Goal: Task Accomplishment & Management: Manage account settings

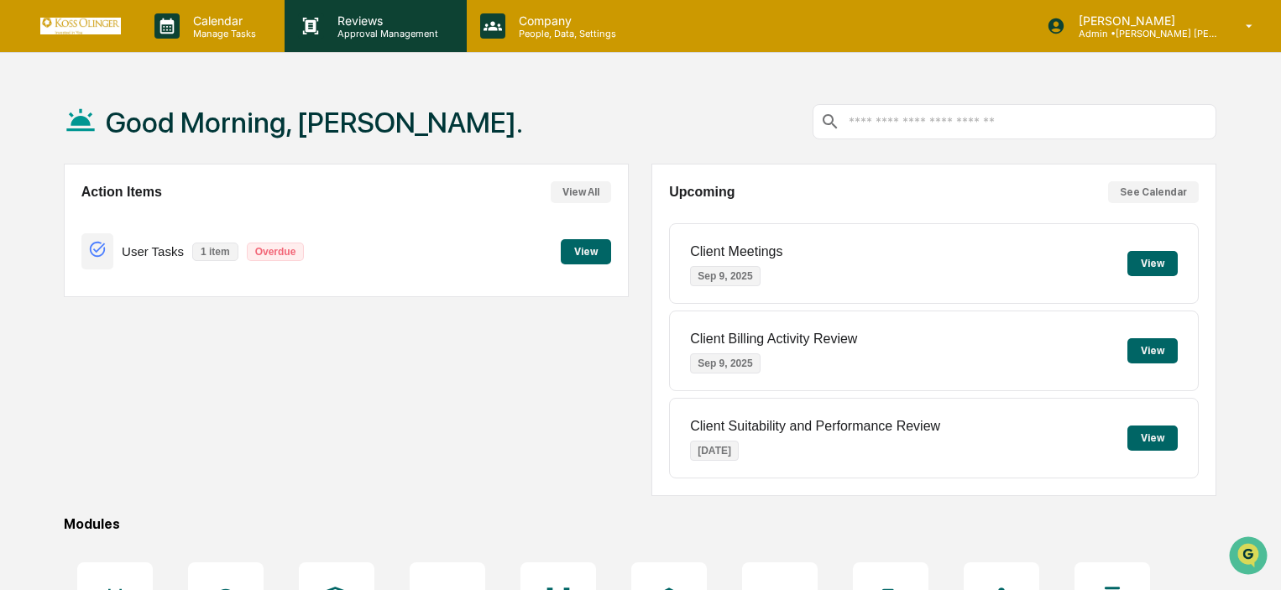
click at [344, 19] on p "Reviews" at bounding box center [385, 20] width 123 height 14
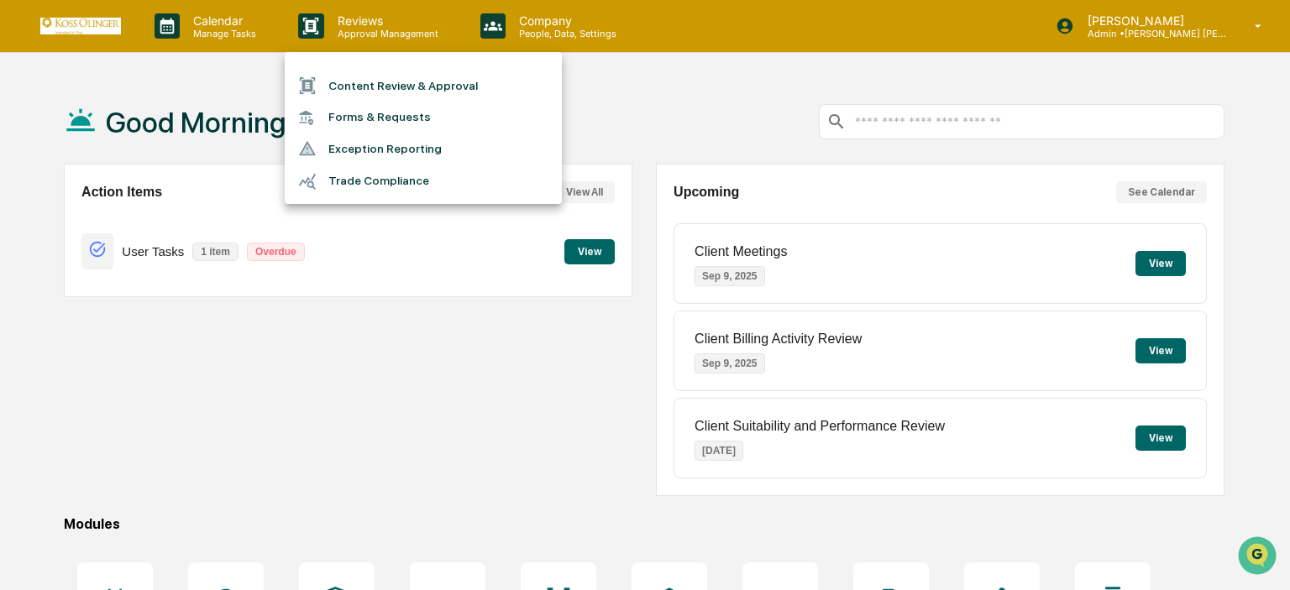
click at [218, 443] on div at bounding box center [645, 295] width 1290 height 590
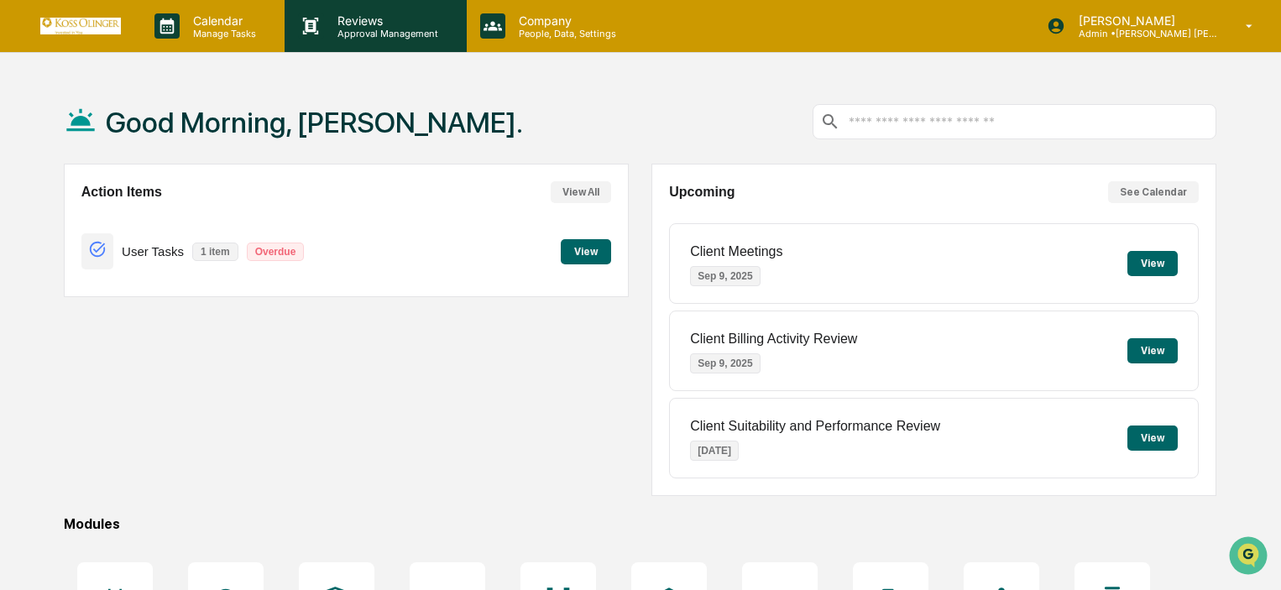
click at [386, 29] on p "Approval Management" at bounding box center [385, 34] width 123 height 12
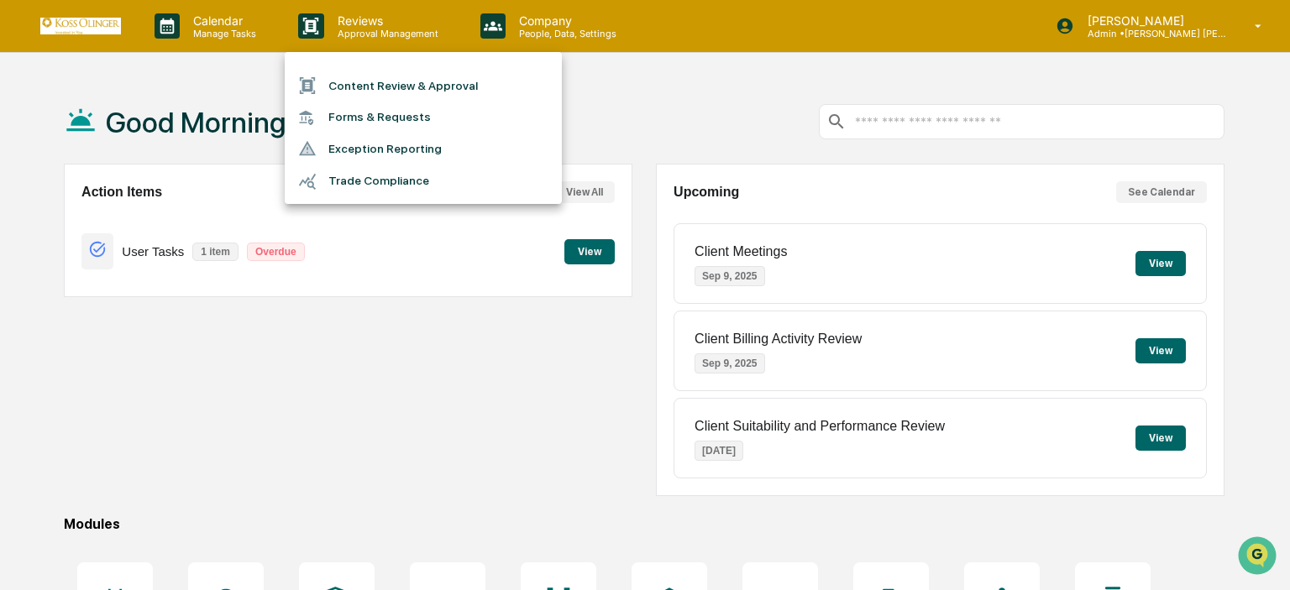
click at [277, 23] on div at bounding box center [645, 295] width 1290 height 590
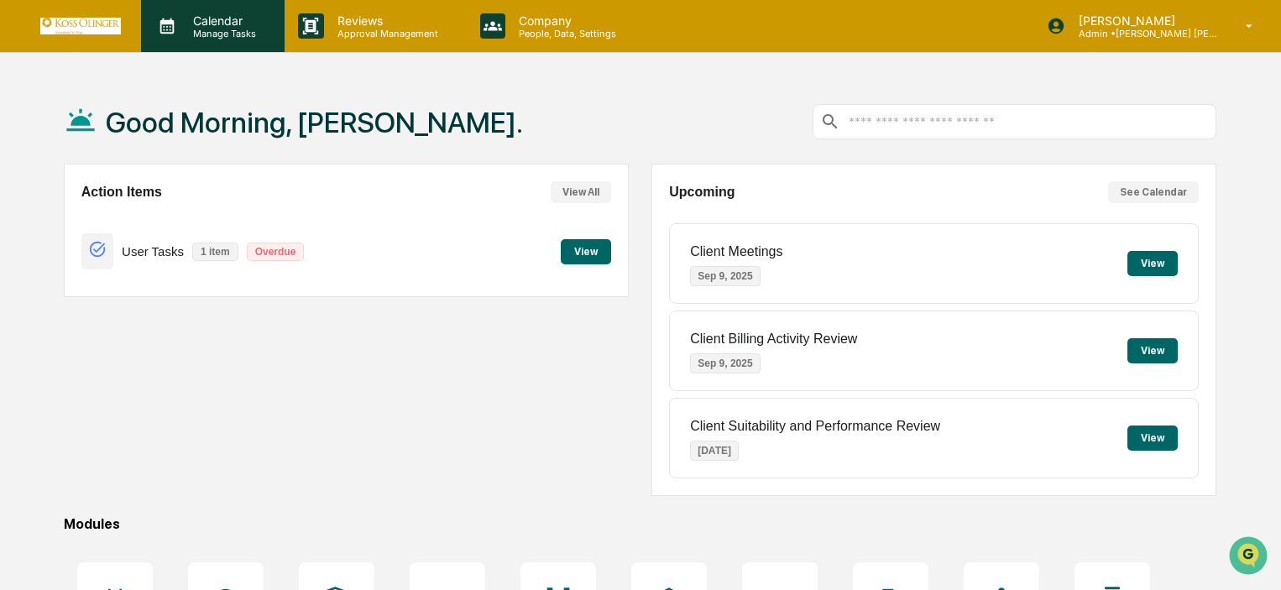
click at [228, 28] on p "Manage Tasks" at bounding box center [222, 34] width 85 height 12
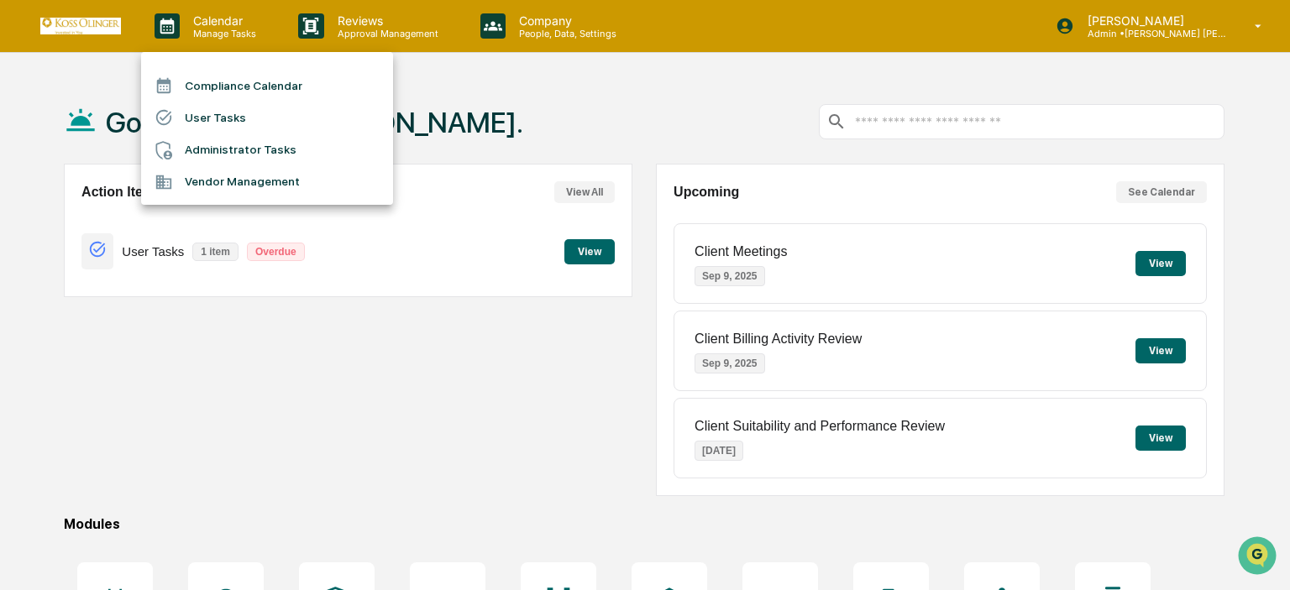
click at [212, 113] on li "User Tasks" at bounding box center [267, 118] width 252 height 32
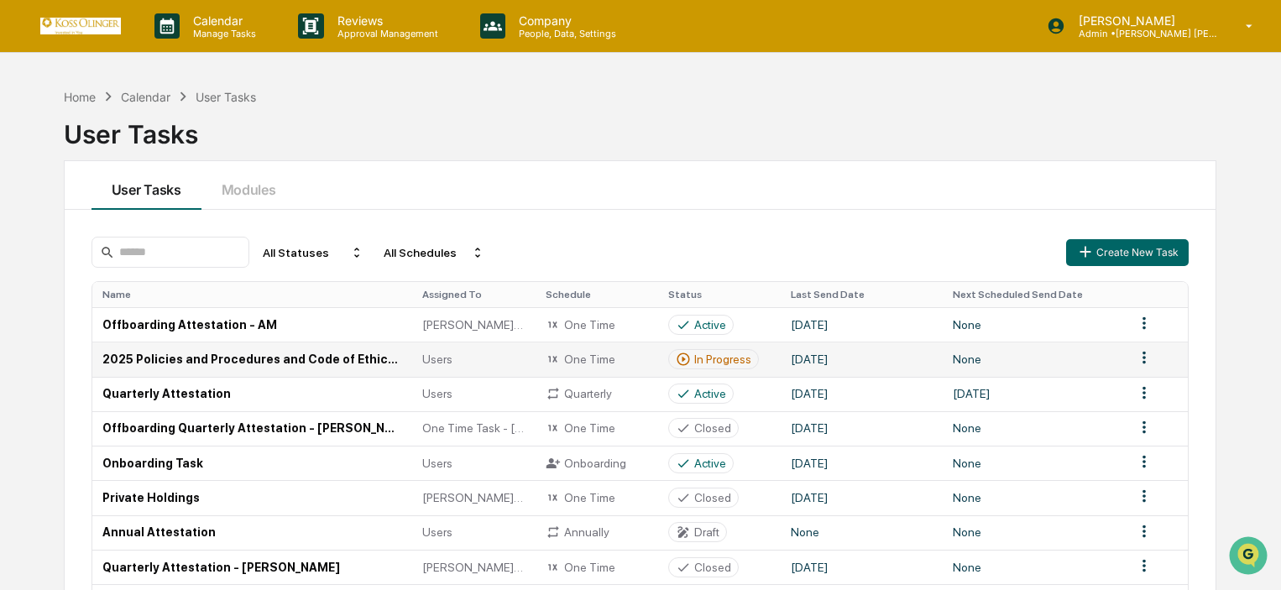
click at [223, 369] on td "2025 Policies and Procedures and Code of Ethics Attestation" at bounding box center [252, 359] width 321 height 34
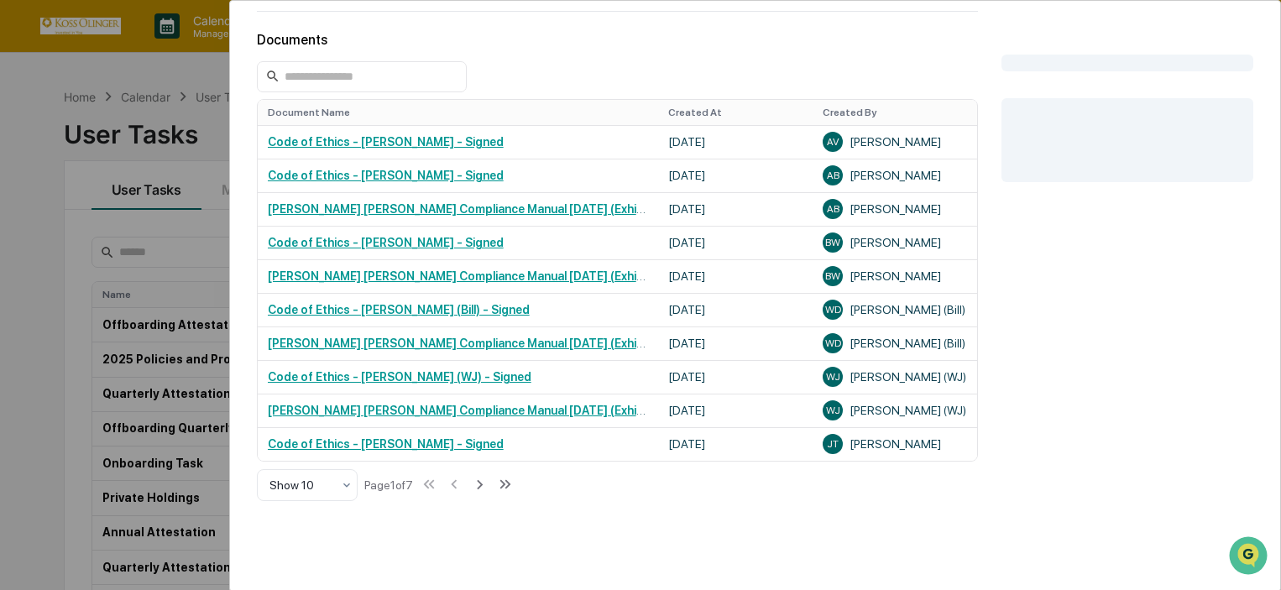
scroll to position [590, 0]
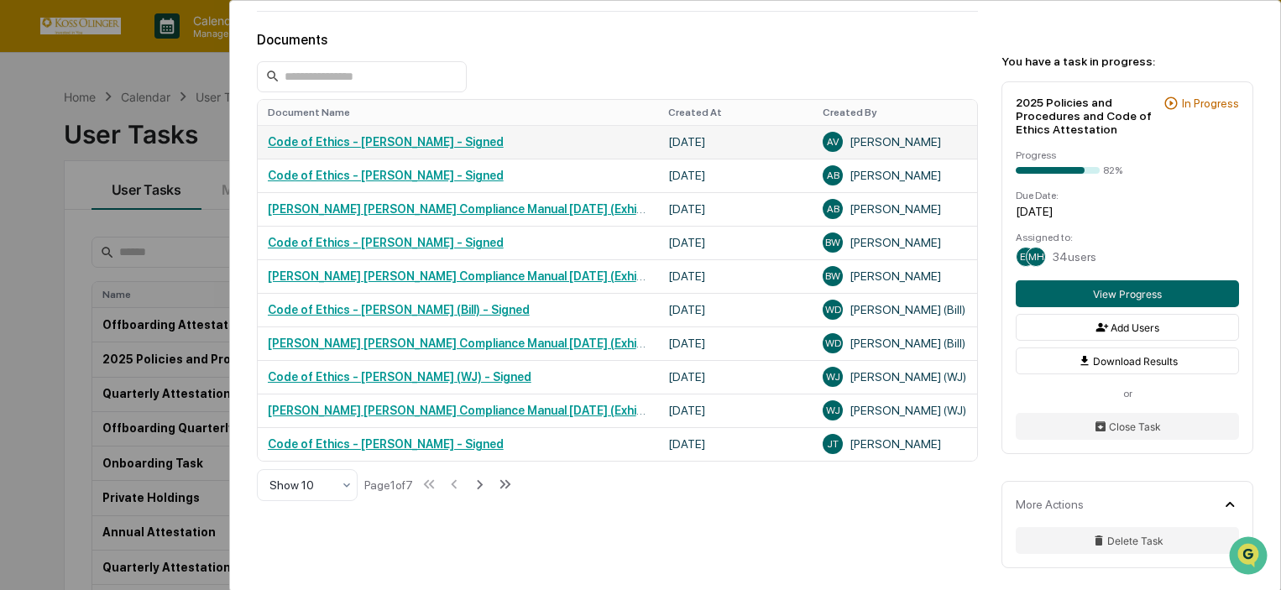
click at [343, 154] on td "Code of Ethics - [PERSON_NAME] - Signed" at bounding box center [458, 142] width 401 height 34
click at [346, 149] on link "Code of Ethics - [PERSON_NAME] - Signed" at bounding box center [386, 141] width 236 height 13
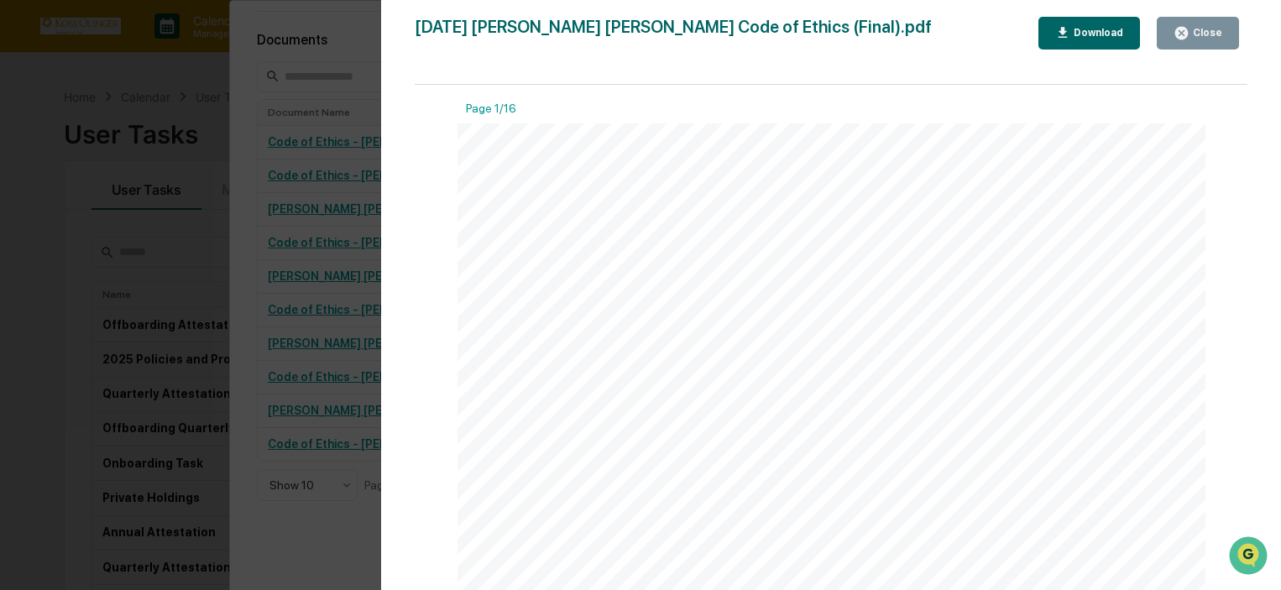
click at [1209, 40] on div "Close" at bounding box center [1198, 33] width 49 height 16
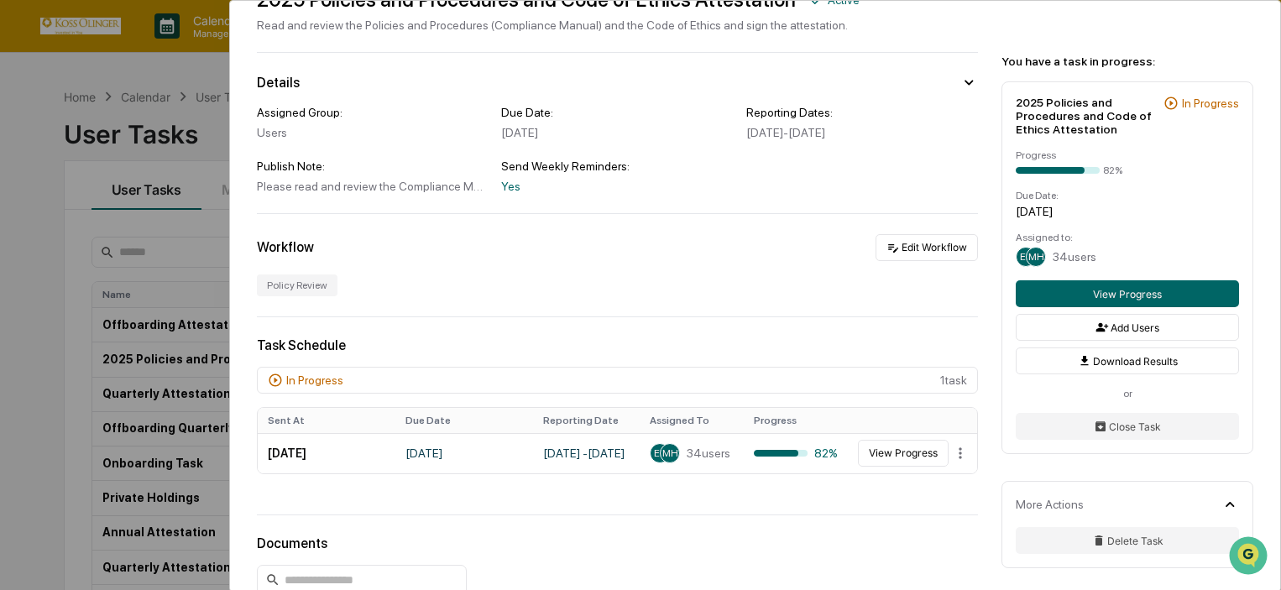
scroll to position [0, 0]
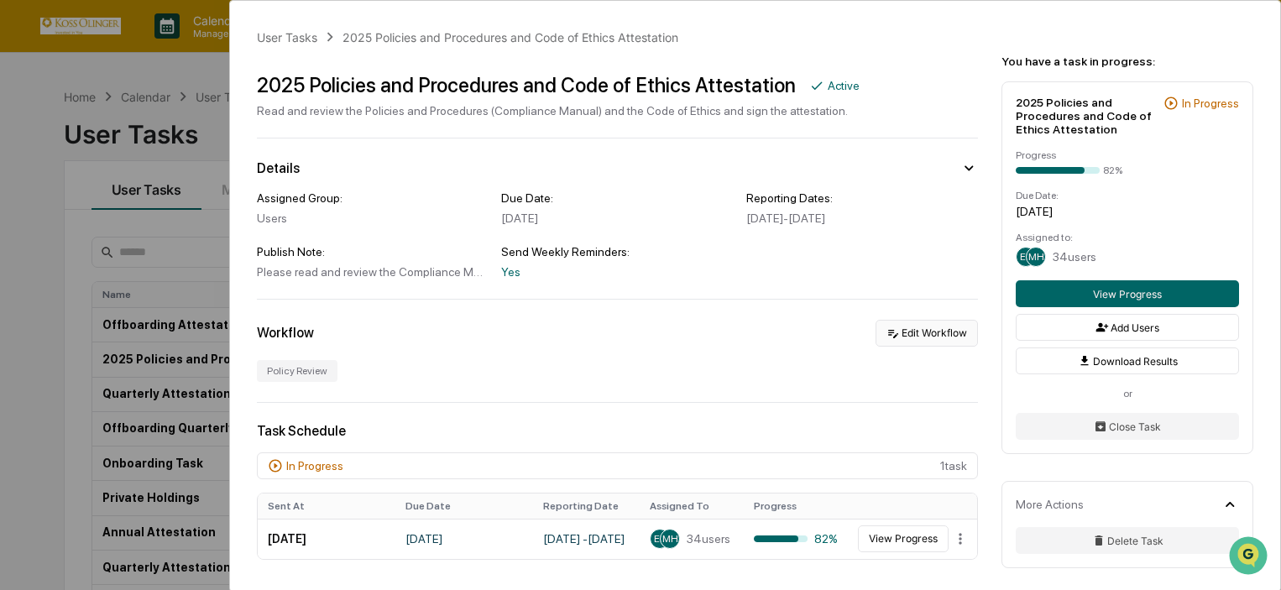
click at [921, 324] on button "Edit Workflow" at bounding box center [927, 333] width 102 height 27
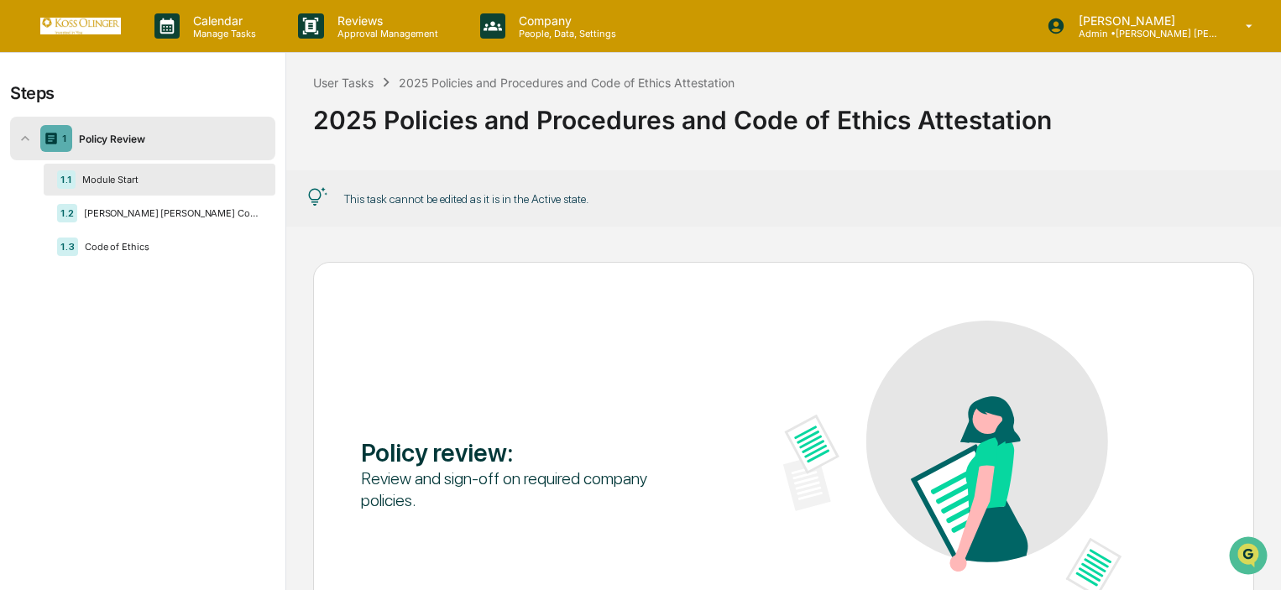
scroll to position [176, 0]
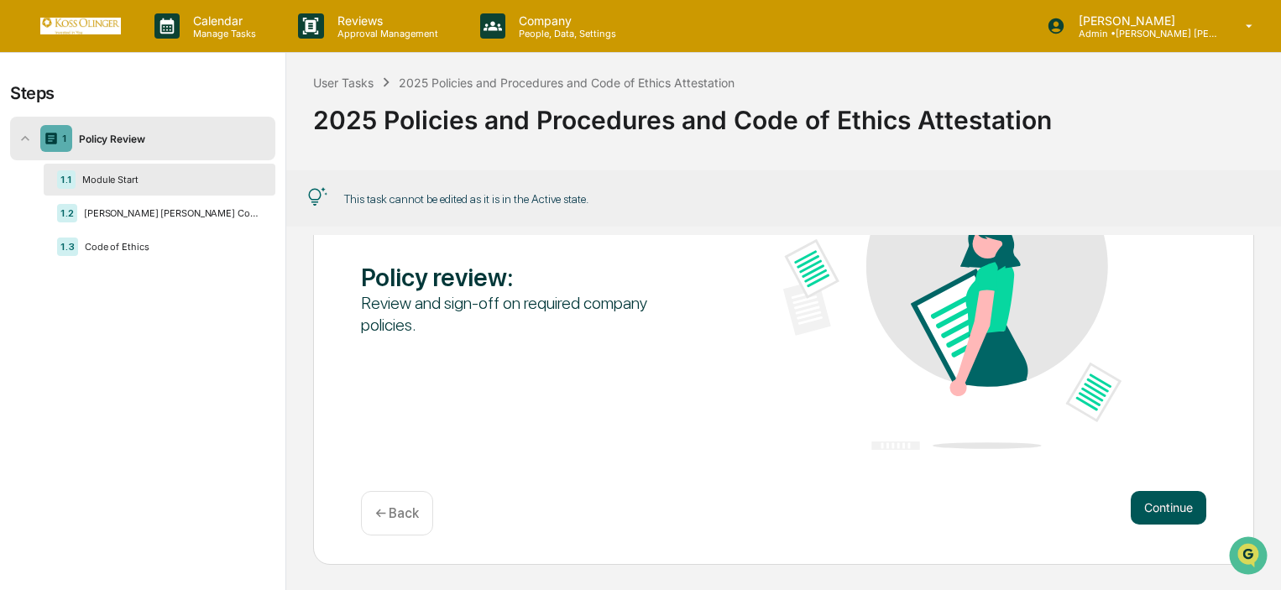
click at [1181, 504] on button "Continue" at bounding box center [1169, 508] width 76 height 34
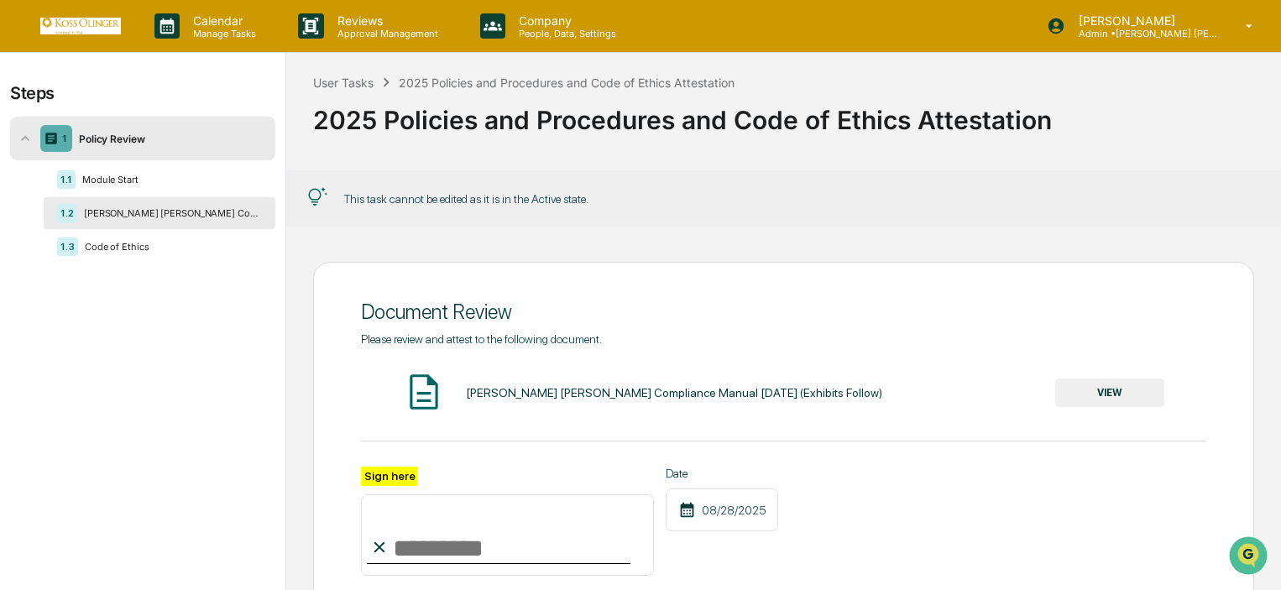
scroll to position [204, 0]
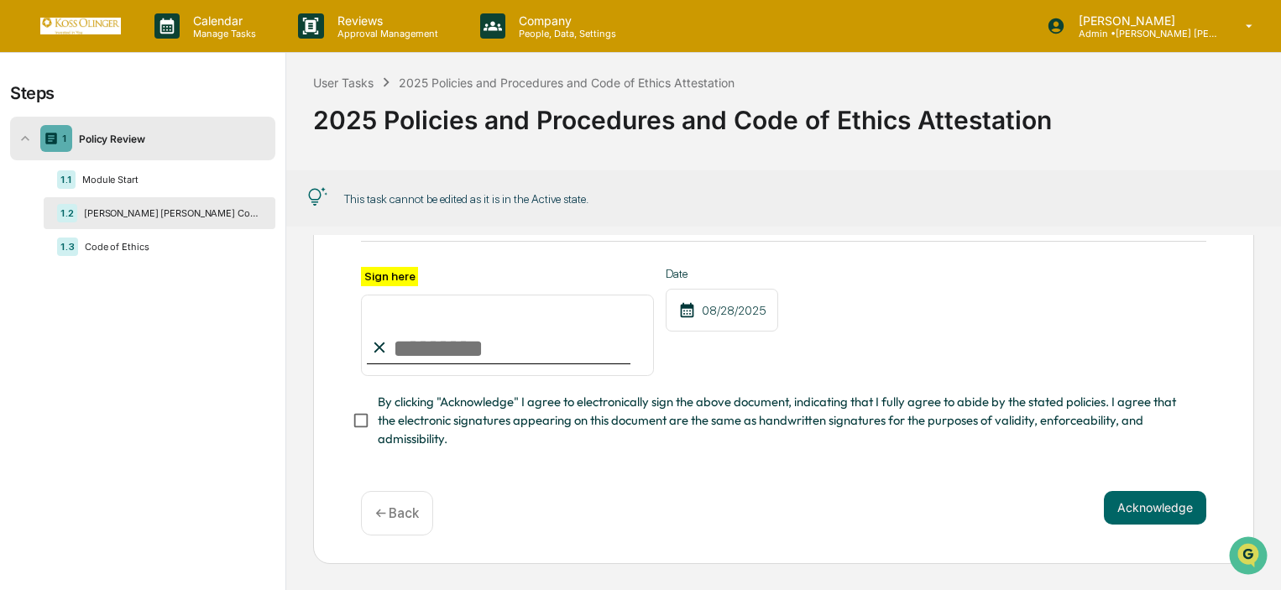
click at [147, 228] on div "1.2 [PERSON_NAME] [PERSON_NAME] Compliance Manual [DATE] (Exhibits Follow)" at bounding box center [160, 213] width 232 height 32
click at [150, 259] on div "1.3 Code of Ethics" at bounding box center [160, 247] width 232 height 32
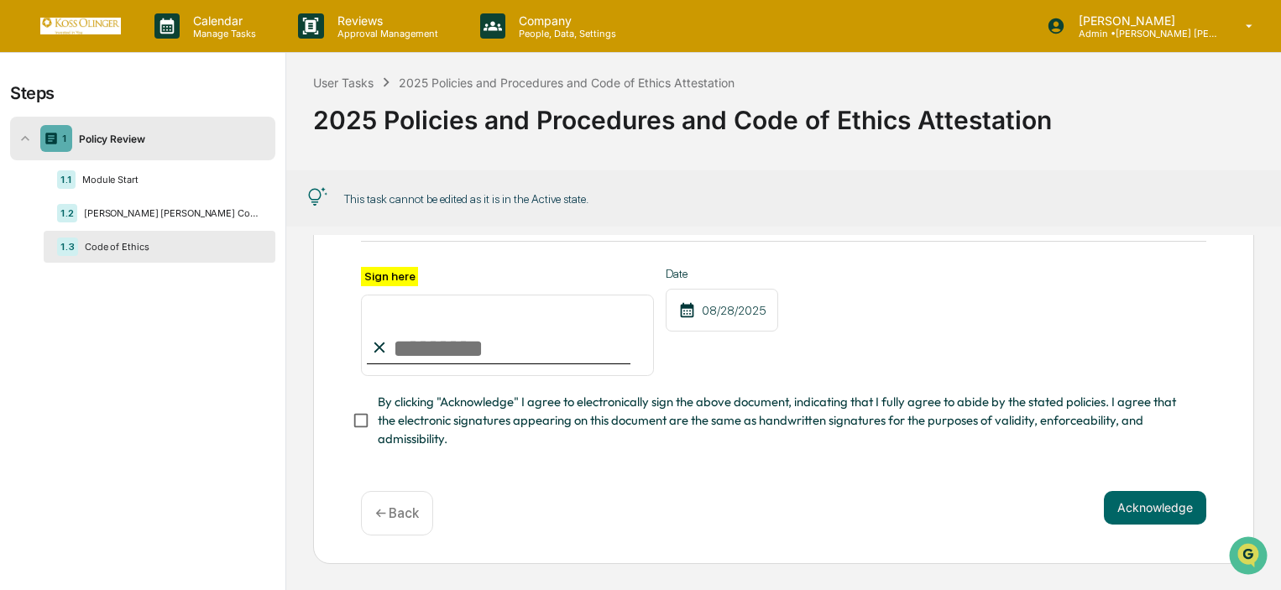
click at [138, 244] on div "Code of Ethics" at bounding box center [170, 247] width 184 height 12
click at [347, 76] on div "User Tasks" at bounding box center [343, 83] width 60 height 14
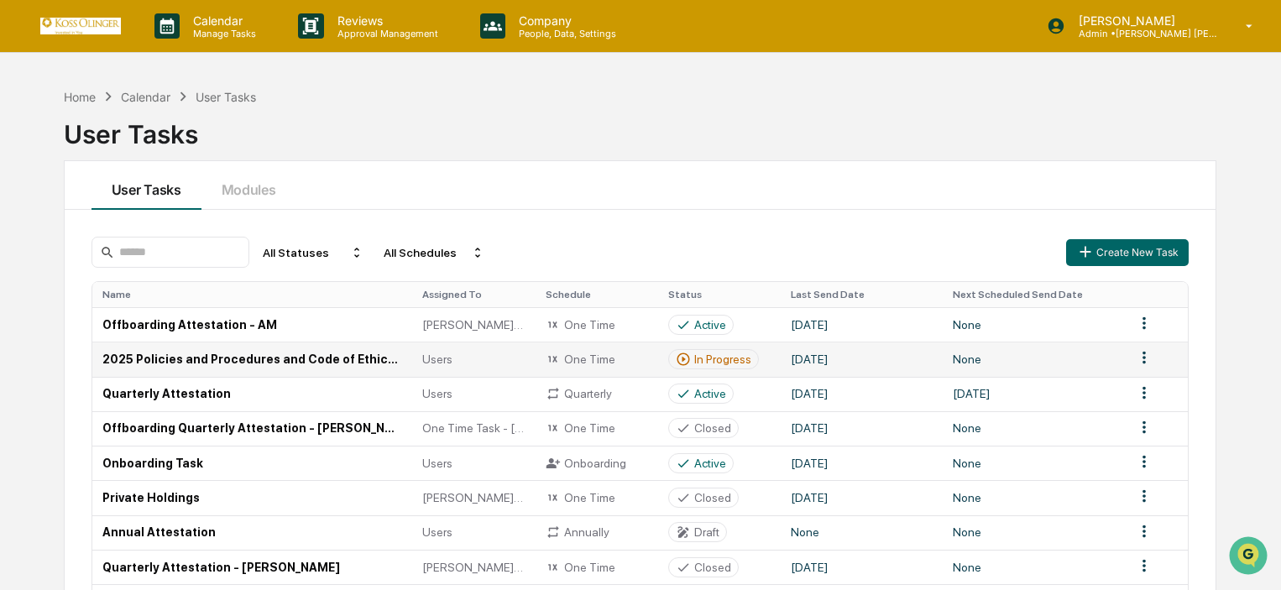
click at [174, 354] on td "2025 Policies and Procedures and Code of Ethics Attestation" at bounding box center [252, 359] width 321 height 34
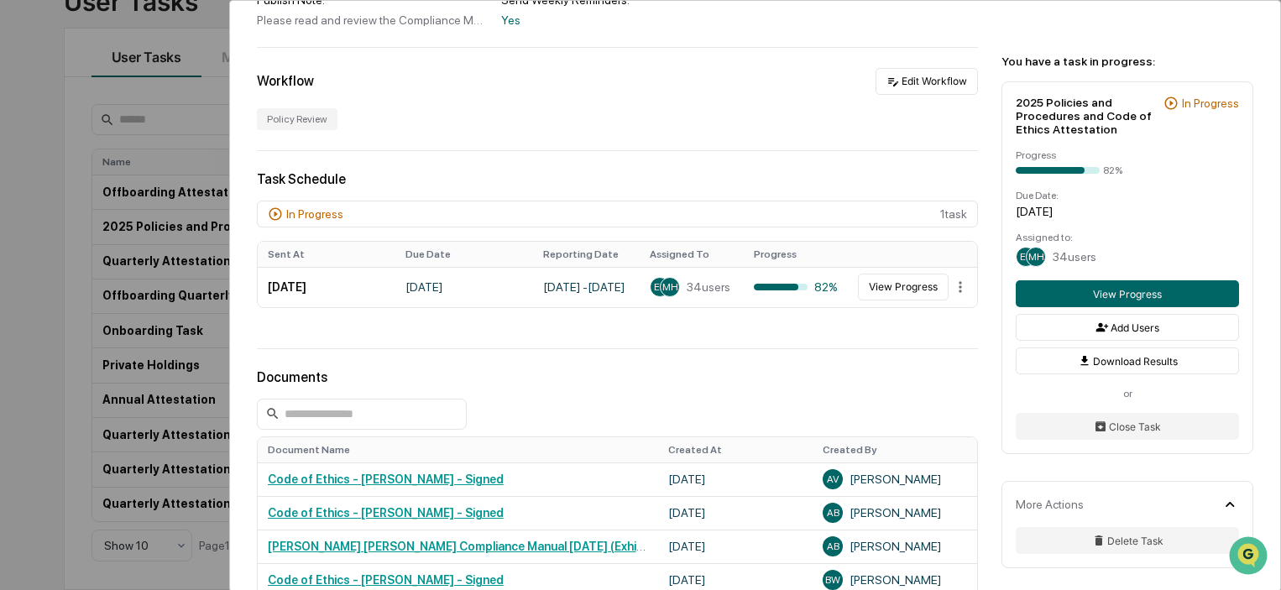
scroll to position [336, 0]
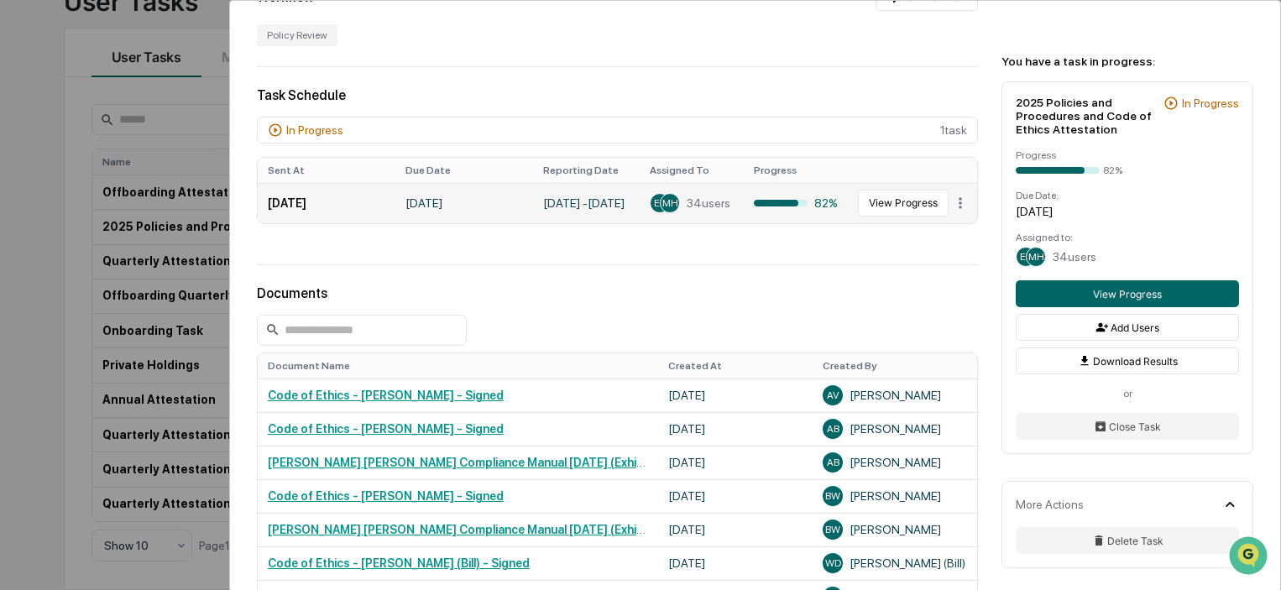
click at [872, 183] on td "View Progress" at bounding box center [912, 203] width 129 height 40
click at [877, 197] on button "View Progress" at bounding box center [903, 203] width 91 height 27
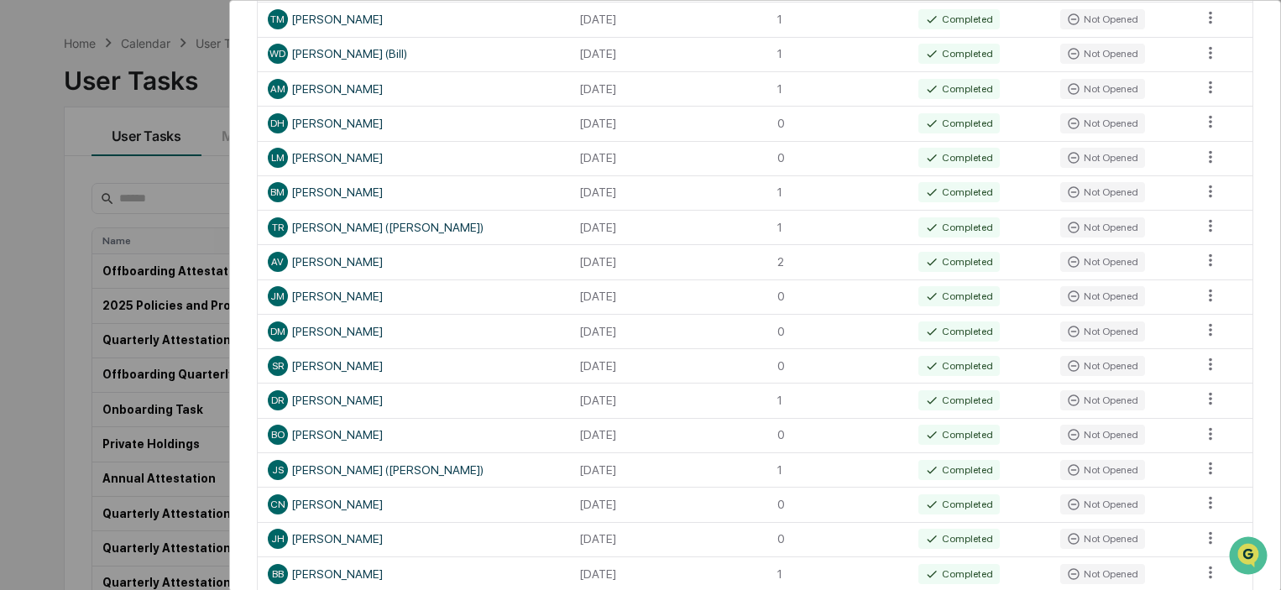
scroll to position [779, 0]
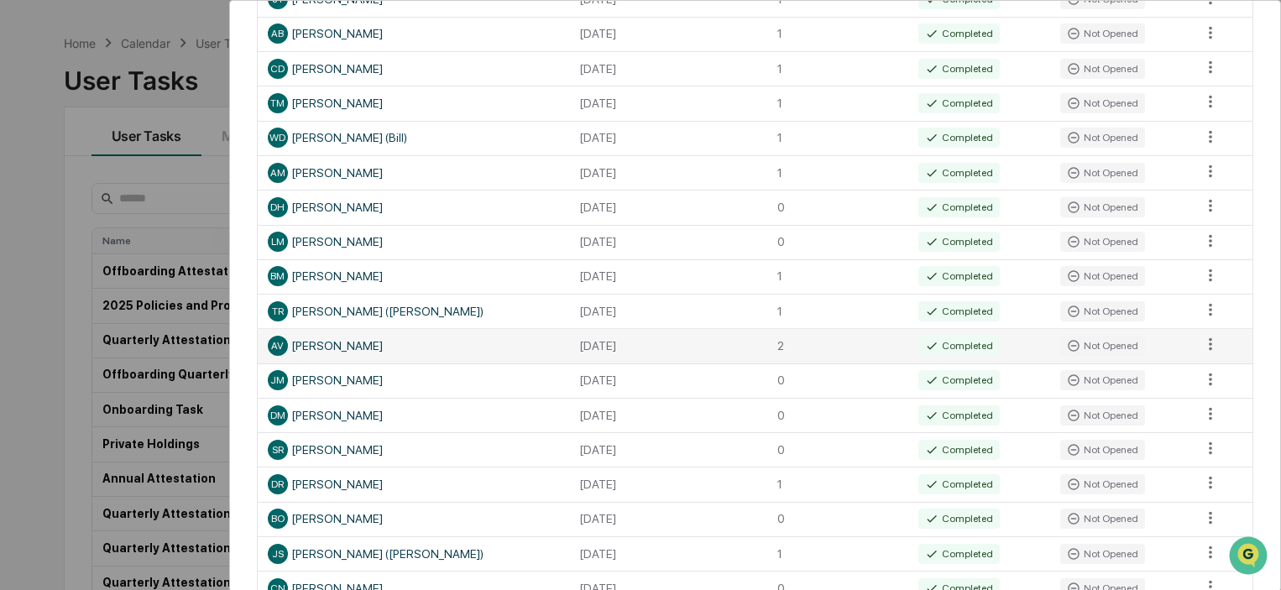
click at [323, 344] on div "AV Adam Varnedoe" at bounding box center [414, 346] width 292 height 20
click at [326, 346] on div "AV Adam Varnedoe" at bounding box center [414, 346] width 292 height 20
click at [322, 345] on div "AV Adam Varnedoe" at bounding box center [414, 346] width 292 height 20
click at [319, 344] on div "AV Adam Varnedoe" at bounding box center [414, 346] width 292 height 20
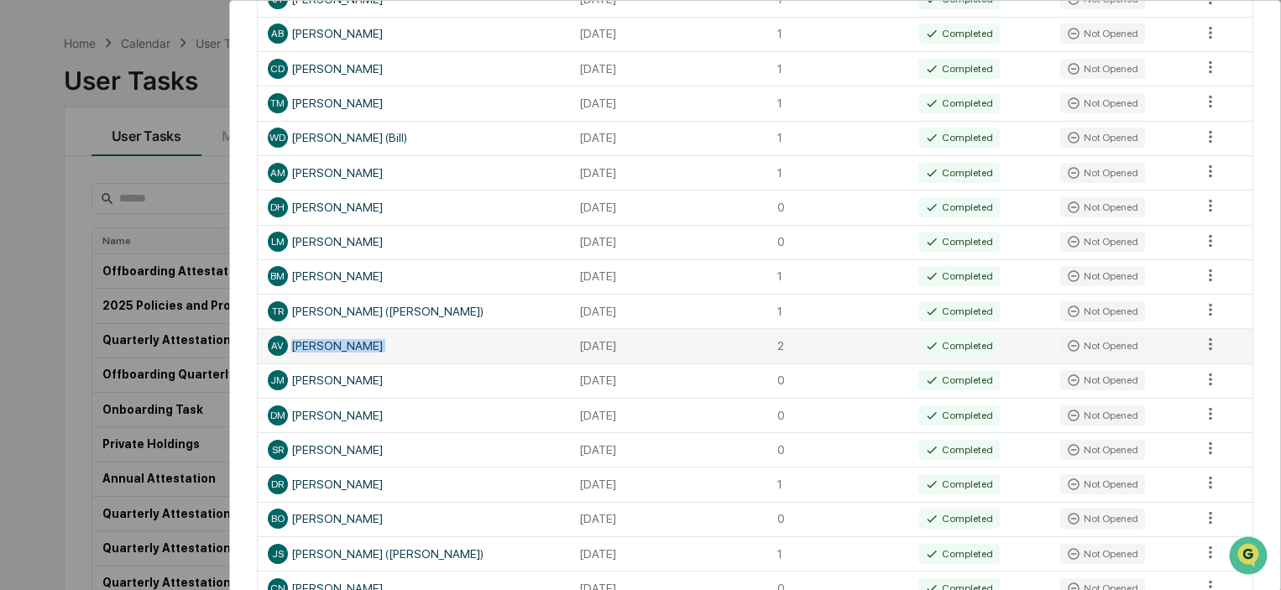
click at [319, 344] on div "AV Adam Varnedoe" at bounding box center [414, 346] width 292 height 20
click at [324, 346] on div "AV Adam Varnedoe" at bounding box center [414, 346] width 292 height 20
click at [303, 344] on div "AV Adam Varnedoe" at bounding box center [414, 346] width 292 height 20
click at [1216, 353] on td at bounding box center [1222, 345] width 61 height 34
click at [1199, 349] on html "Calendar Manage Tasks Reviews Approval Management Company People, Data, Setting…" at bounding box center [640, 241] width 1281 height 590
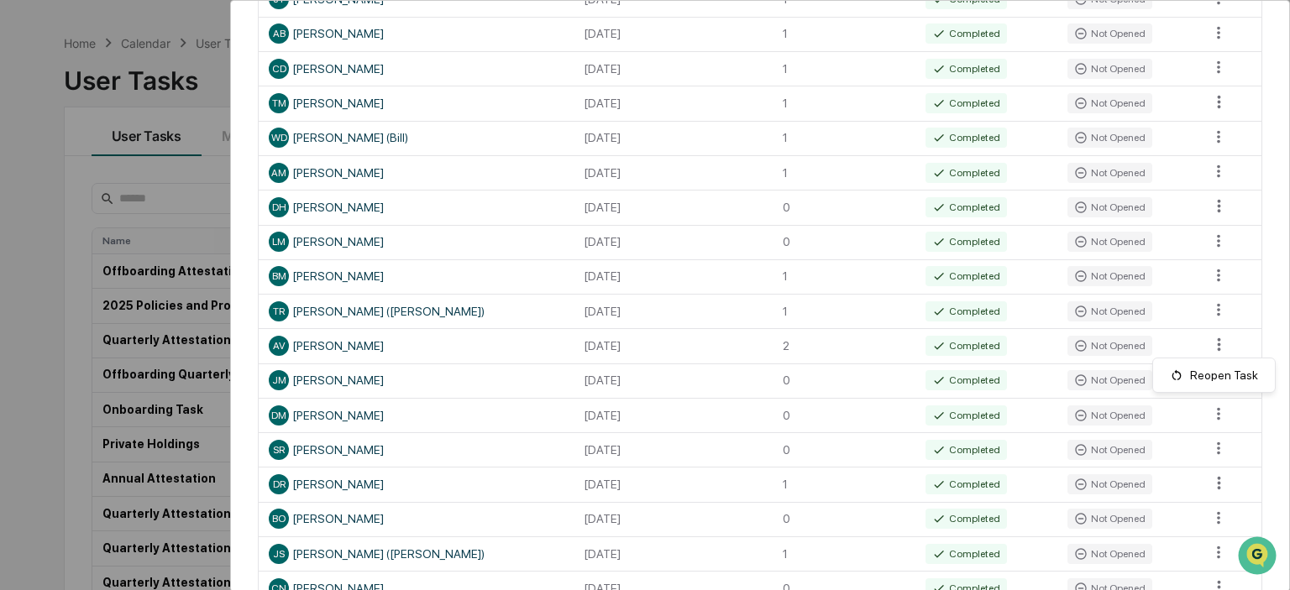
click at [312, 348] on html "Calendar Manage Tasks Reviews Approval Management Company People, Data, Setting…" at bounding box center [645, 241] width 1290 height 590
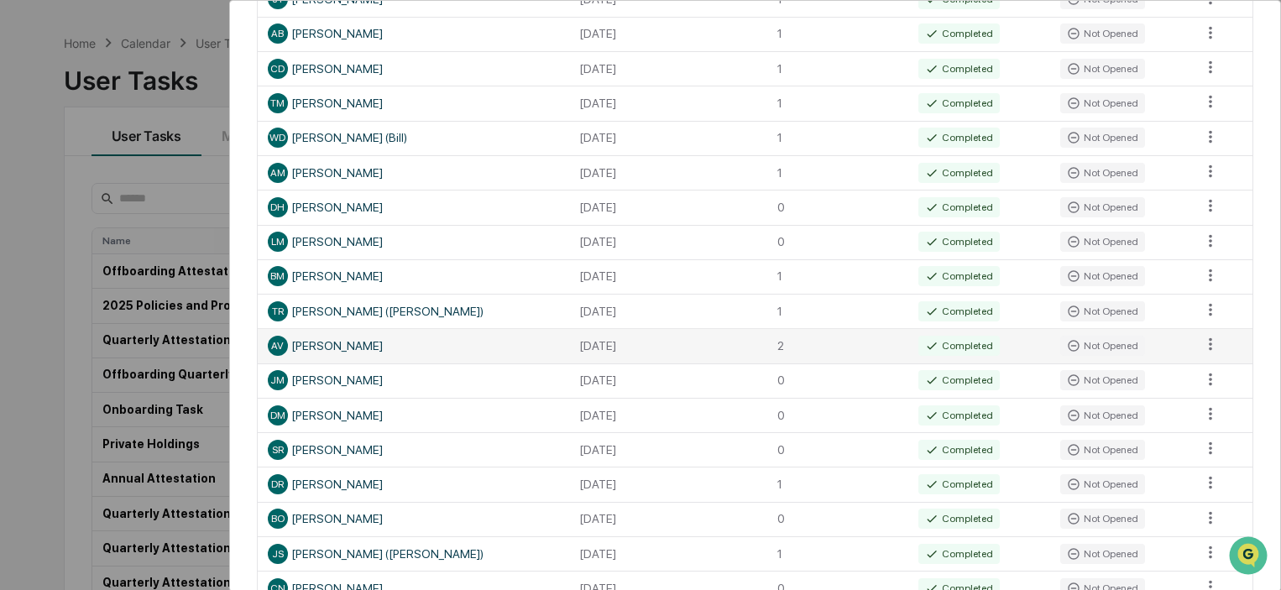
click at [1112, 354] on div "Not Opened" at bounding box center [1103, 346] width 85 height 20
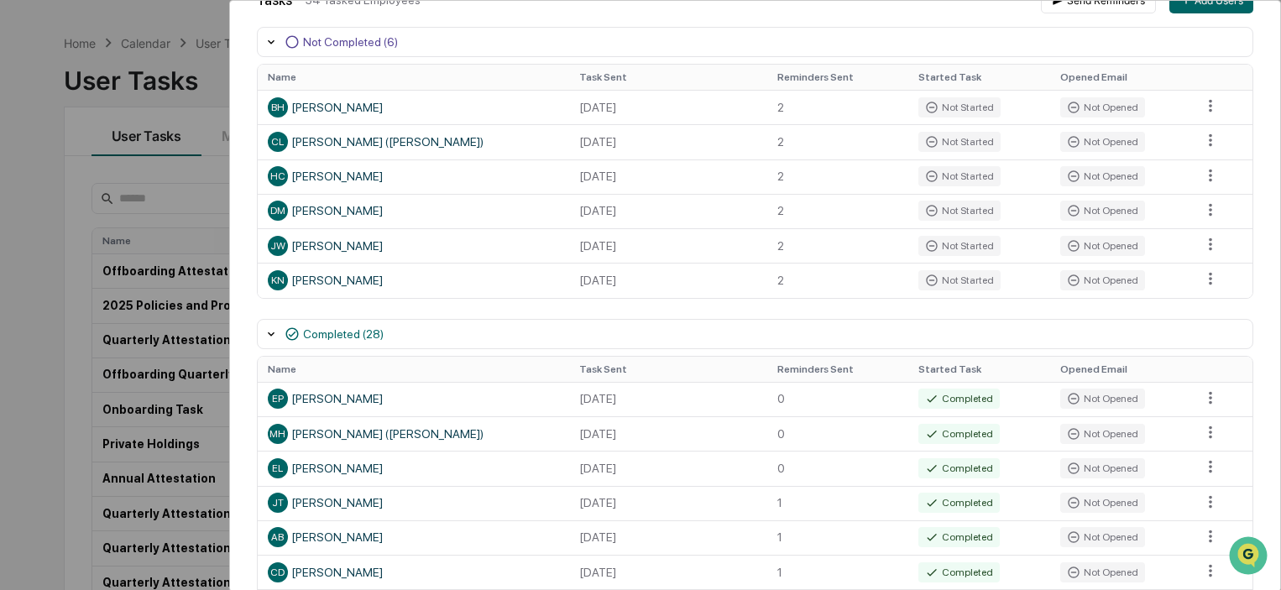
scroll to position [0, 0]
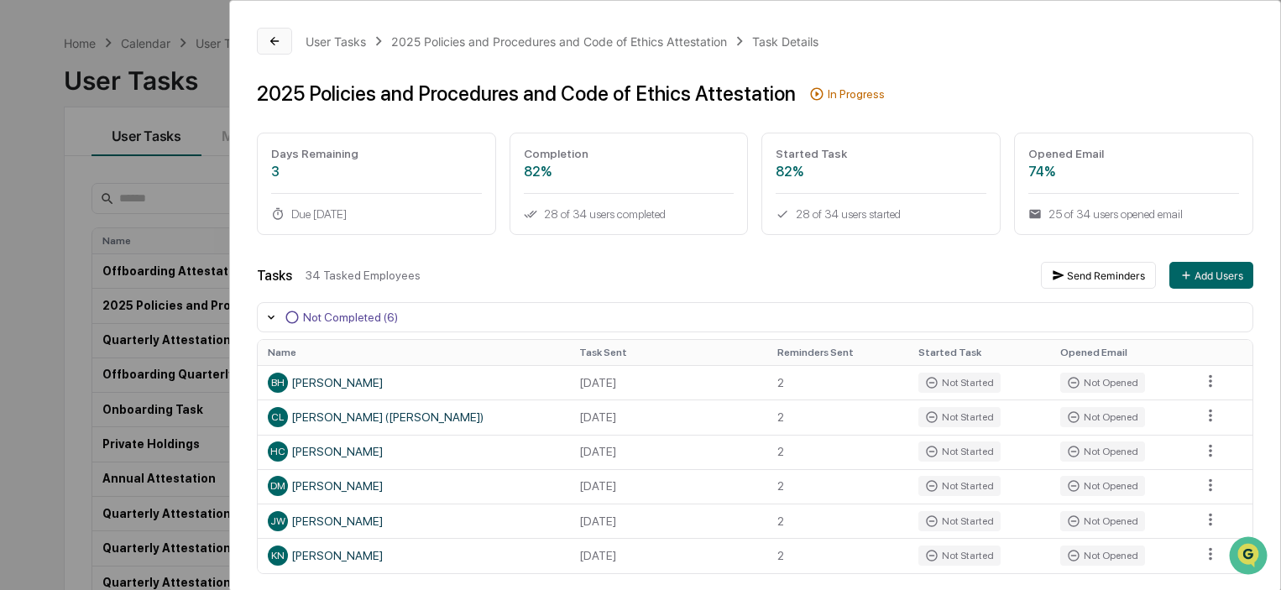
click at [274, 46] on icon at bounding box center [274, 40] width 13 height 13
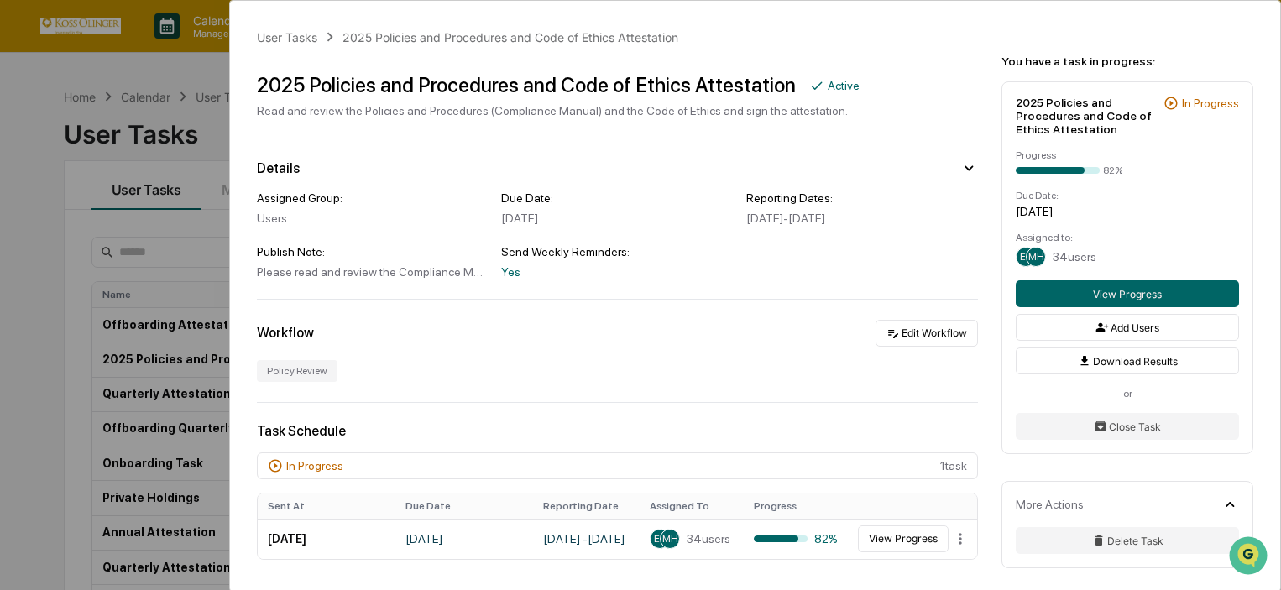
scroll to position [252, 0]
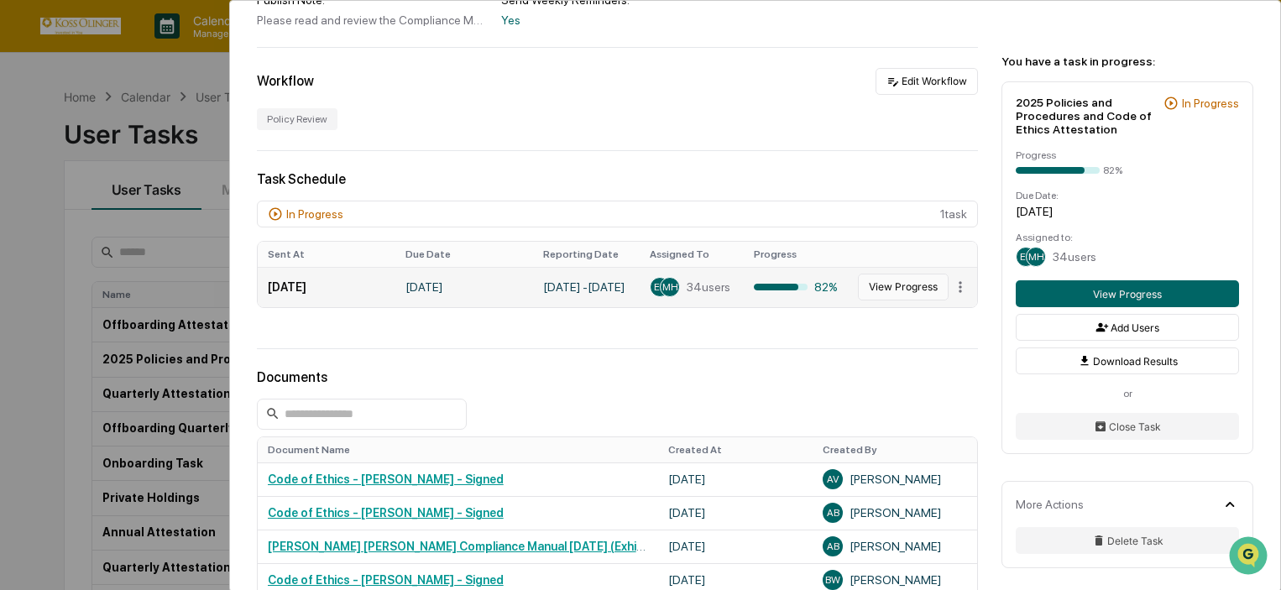
click at [870, 281] on button "View Progress" at bounding box center [903, 287] width 91 height 27
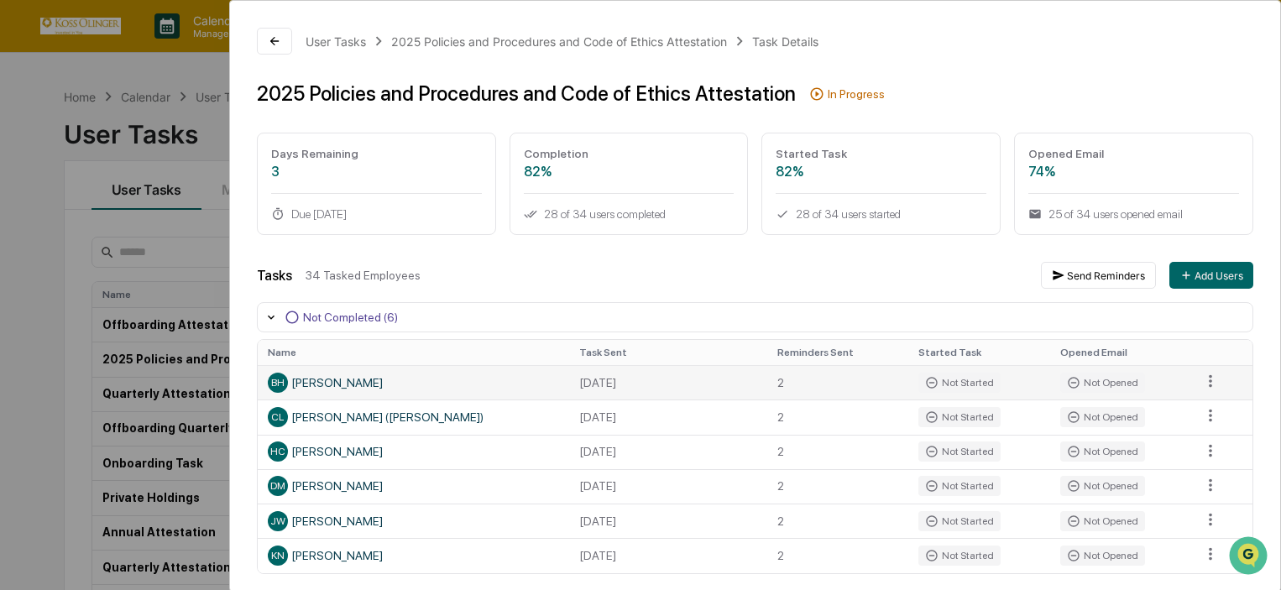
scroll to position [168, 0]
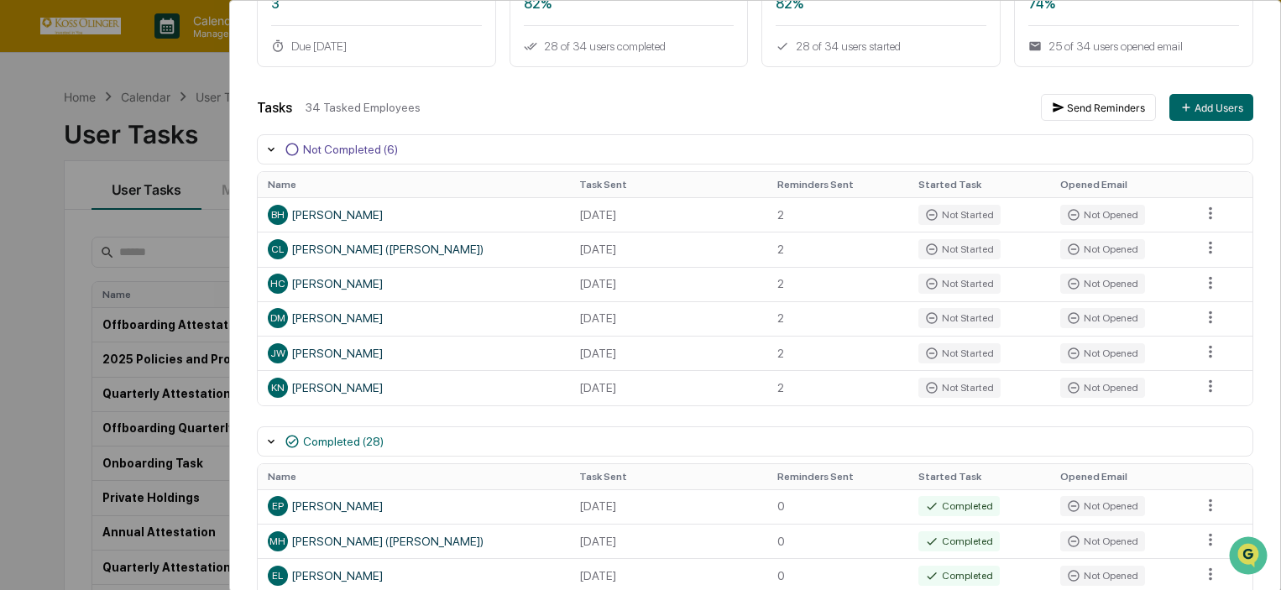
click at [65, 148] on div "User Tasks 2025 Policies and Procedures and Code of Ethics Attestation Task Det…" at bounding box center [640, 295] width 1281 height 590
